Goal: Task Accomplishment & Management: Use online tool/utility

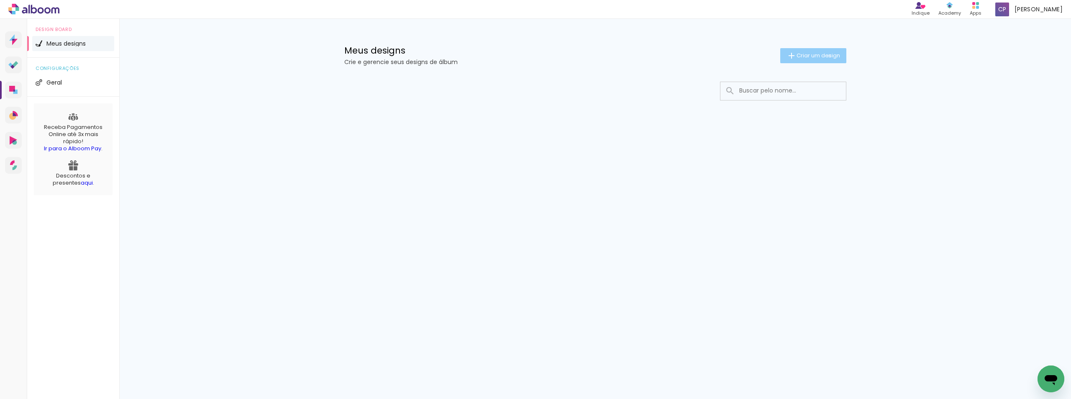
click at [828, 56] on span "Criar um design" at bounding box center [819, 55] width 44 height 5
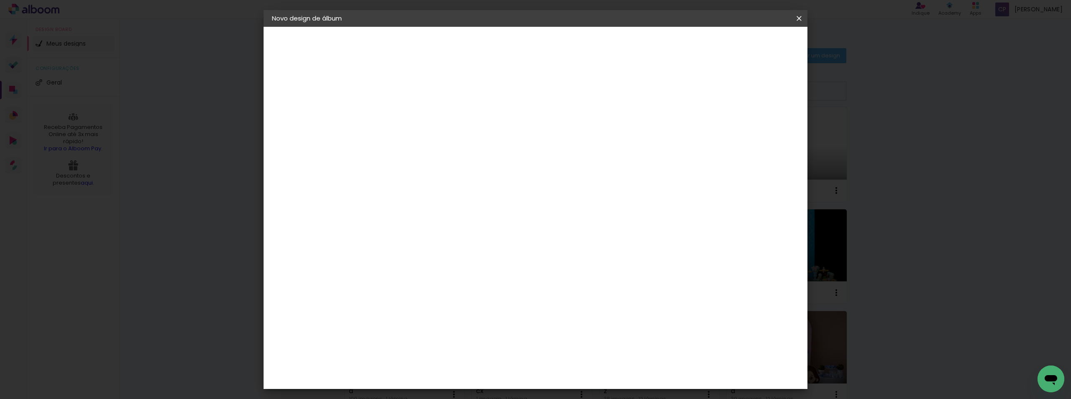
click at [409, 113] on input at bounding box center [409, 112] width 0 height 13
type input "A"
type paper-input "A"
click at [495, 39] on paper-button "Avançar" at bounding box center [474, 44] width 41 height 14
click at [566, 132] on paper-item "Tamanho Livre" at bounding box center [525, 127] width 80 height 18
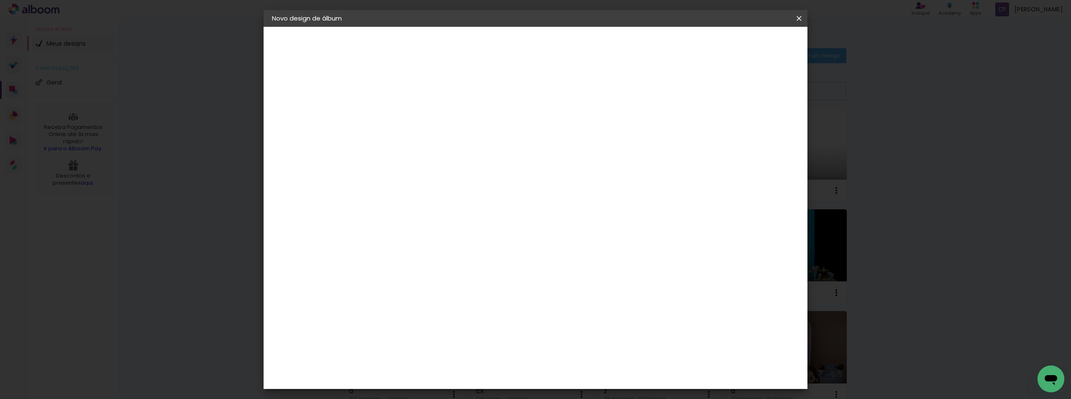
click at [565, 49] on paper-button "Avançar" at bounding box center [544, 44] width 41 height 14
click at [747, 45] on span "Iniciar design" at bounding box center [728, 44] width 38 height 6
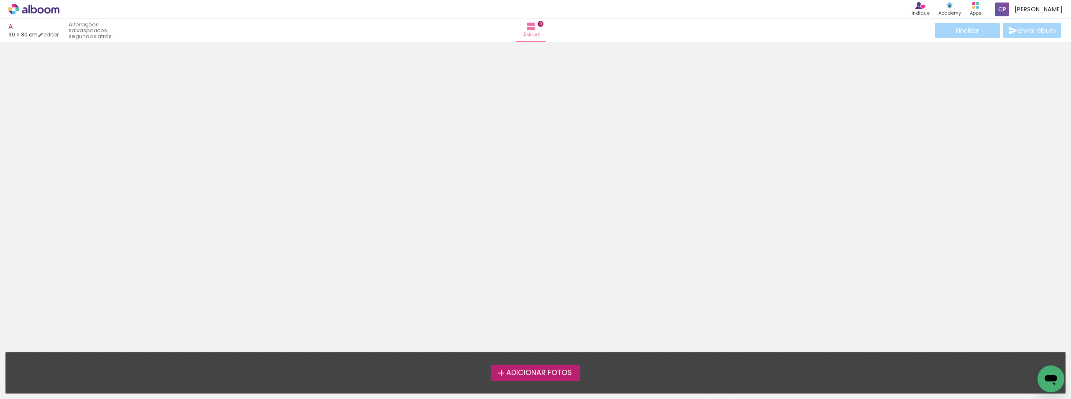
click at [530, 375] on span "Adicionar Fotos" at bounding box center [539, 373] width 66 height 8
click at [0, 0] on input "file" at bounding box center [0, 0] width 0 height 0
